Goal: Task Accomplishment & Management: Use online tool/utility

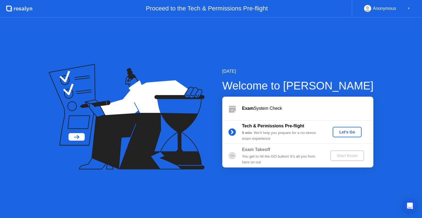
click at [300, 133] on div "5 min : We’ll help you prepare for a no-stress exam experience" at bounding box center [281, 135] width 79 height 11
click at [295, 112] on div "Exam System Check" at bounding box center [307, 108] width 131 height 7
click at [293, 109] on div "Exam System Check" at bounding box center [307, 108] width 131 height 7
click at [291, 131] on div "5 min : We’ll help you prepare for a no-stress exam experience" at bounding box center [281, 135] width 79 height 11
click at [340, 135] on button "Let's Go" at bounding box center [347, 132] width 29 height 10
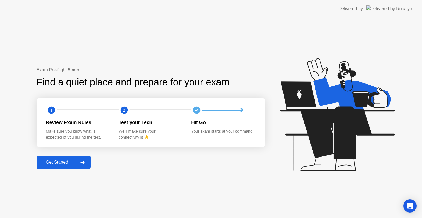
click at [57, 160] on div "Get Started" at bounding box center [57, 162] width 38 height 5
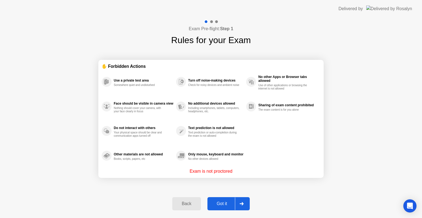
click at [215, 204] on div "Got it" at bounding box center [222, 203] width 26 height 5
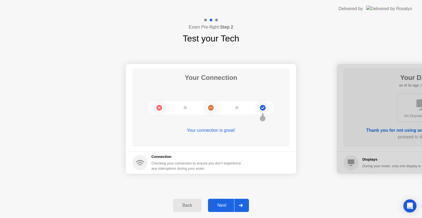
click at [222, 204] on div "Next" at bounding box center [222, 205] width 24 height 5
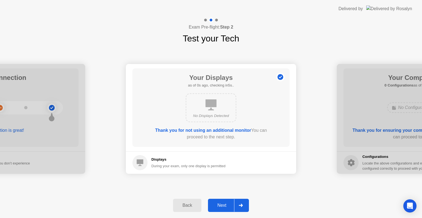
click at [218, 203] on div "Next" at bounding box center [222, 205] width 24 height 5
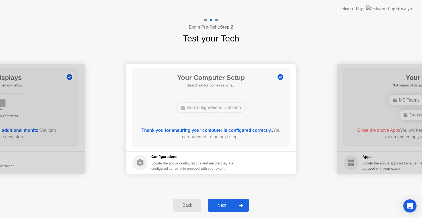
click at [218, 203] on div "Next" at bounding box center [222, 205] width 24 height 5
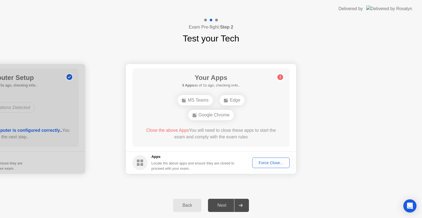
click at [277, 162] on div "Force Close..." at bounding box center [271, 163] width 34 height 4
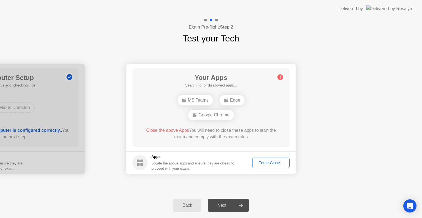
click at [257, 159] on button "Force Close..." at bounding box center [270, 163] width 37 height 10
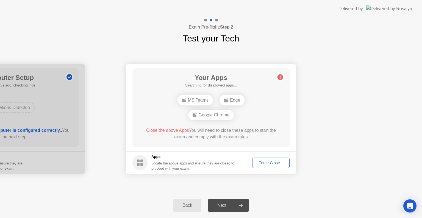
click at [192, 201] on button "Back" at bounding box center [187, 205] width 28 height 13
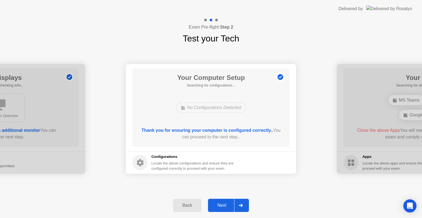
click at [227, 206] on div "Next" at bounding box center [222, 205] width 24 height 5
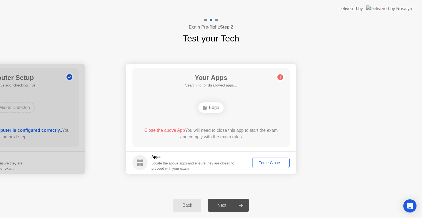
click at [187, 204] on div "Back" at bounding box center [187, 205] width 25 height 5
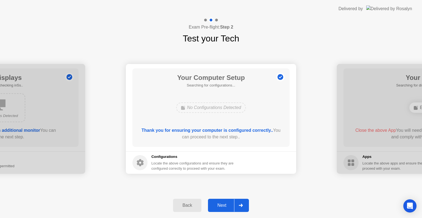
click at [216, 204] on div "Next" at bounding box center [222, 205] width 24 height 5
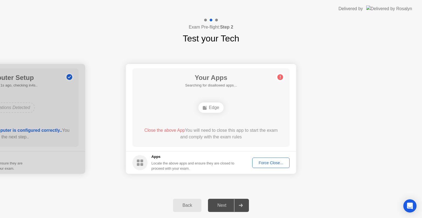
click at [210, 103] on div "Edge" at bounding box center [210, 107] width 25 height 10
click at [261, 161] on div "Force Close..." at bounding box center [271, 163] width 34 height 4
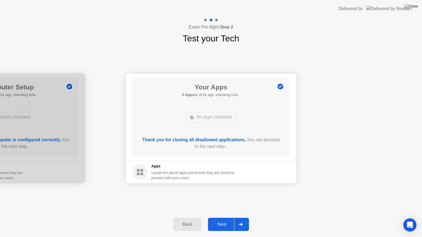
click at [222, 218] on div "Next" at bounding box center [222, 224] width 24 height 5
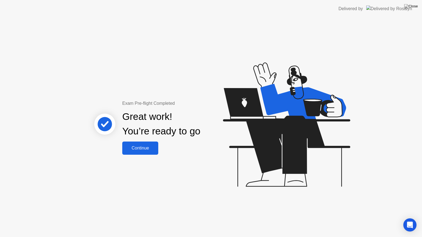
click at [140, 149] on div "Continue" at bounding box center [140, 148] width 33 height 5
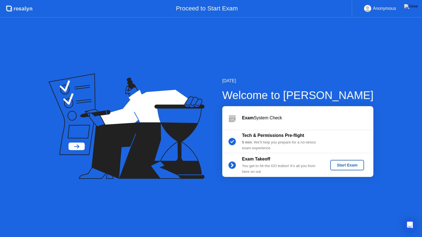
click at [271, 119] on div "Exam System Check" at bounding box center [307, 118] width 131 height 7
click at [343, 166] on div "Start Exam" at bounding box center [346, 165] width 29 height 4
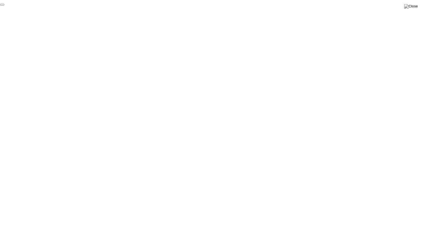
click div "End Proctoring Session"
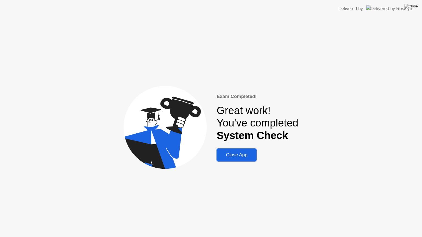
click at [230, 158] on div "Close App" at bounding box center [236, 154] width 37 height 5
